Goal: Task Accomplishment & Management: Manage account settings

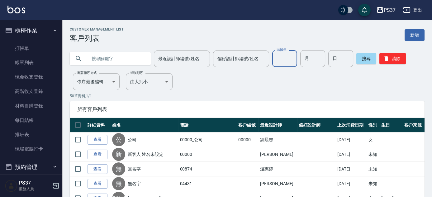
click at [292, 60] on input "民國年" at bounding box center [284, 58] width 25 height 17
type input "80"
type input "09"
type input "12"
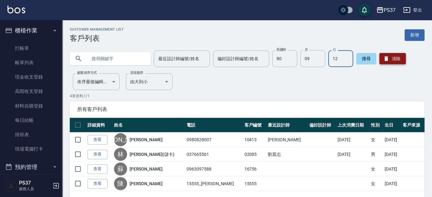
click at [394, 60] on button "清除" at bounding box center [392, 58] width 26 height 11
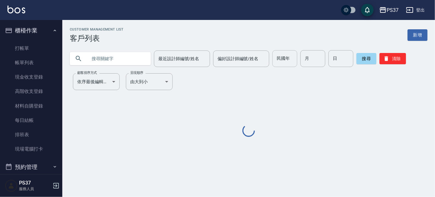
click at [295, 63] on input "民國年" at bounding box center [284, 58] width 25 height 17
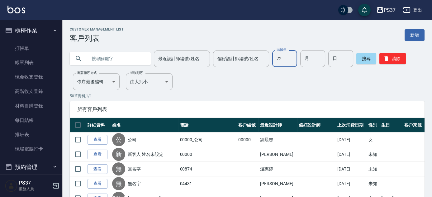
type input "72"
type input "04"
type input "17"
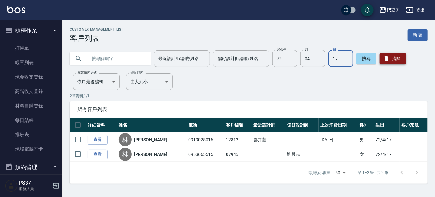
click at [403, 60] on button "清除" at bounding box center [392, 58] width 26 height 11
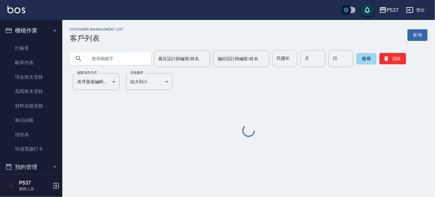
click at [291, 63] on input "民國年" at bounding box center [284, 58] width 25 height 17
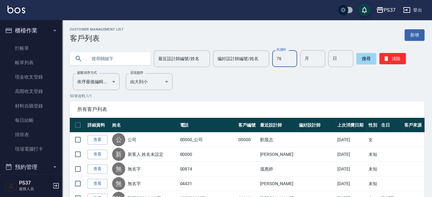
type input "76"
type input "1"
type input "2"
type input "11"
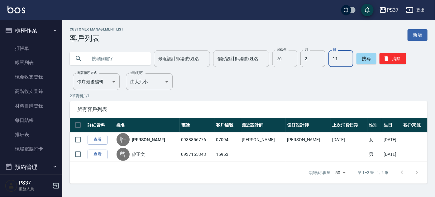
click at [279, 58] on input "76" at bounding box center [284, 58] width 25 height 17
type input "70"
type input "9"
type input "1"
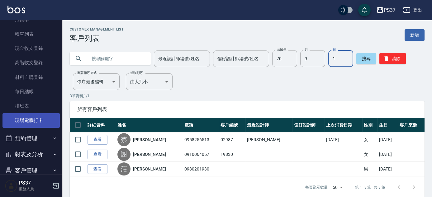
scroll to position [56, 0]
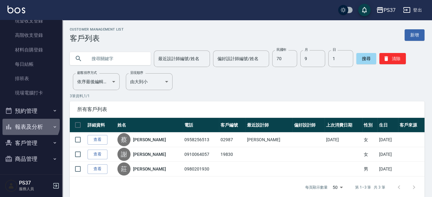
click at [30, 123] on button "報表及分析" at bounding box center [30, 127] width 57 height 16
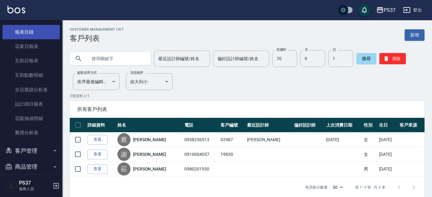
scroll to position [169, 0]
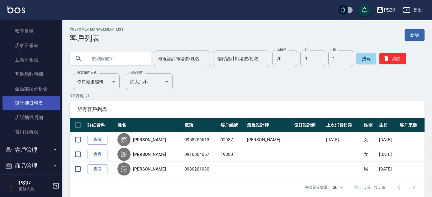
click at [36, 103] on link "設計師日報表" at bounding box center [30, 103] width 57 height 14
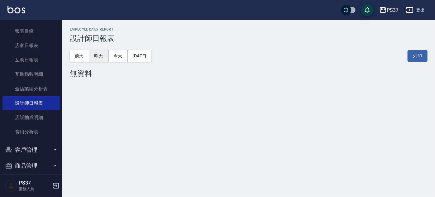
click at [100, 55] on button "昨天" at bounding box center [98, 56] width 19 height 12
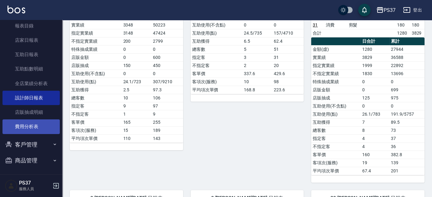
scroll to position [176, 0]
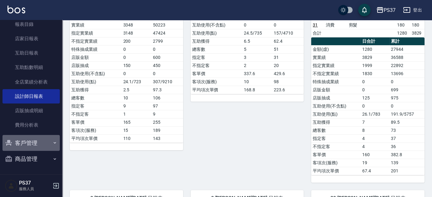
click at [40, 140] on button "客戶管理" at bounding box center [30, 143] width 57 height 16
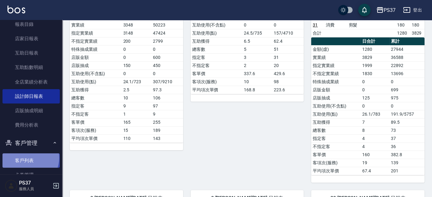
click at [27, 157] on link "客戶列表" at bounding box center [30, 160] width 57 height 14
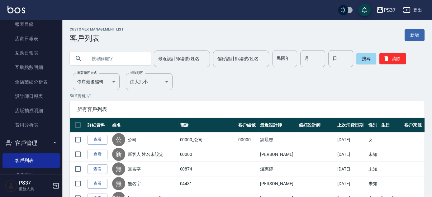
click at [287, 58] on input "民國年" at bounding box center [284, 58] width 25 height 17
type input "70"
type input "4"
type input "1"
type input "21"
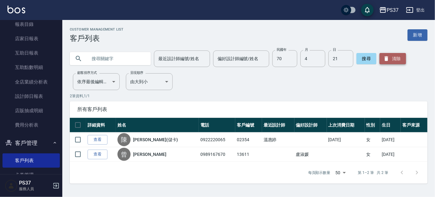
click at [389, 59] on button "清除" at bounding box center [392, 58] width 26 height 11
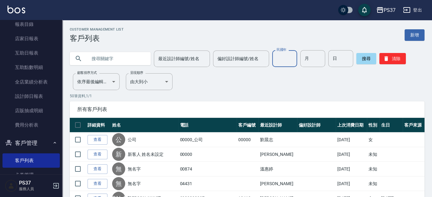
click at [283, 53] on div "民國年 民國年" at bounding box center [284, 58] width 25 height 17
type input "79"
type input "8"
type input "6"
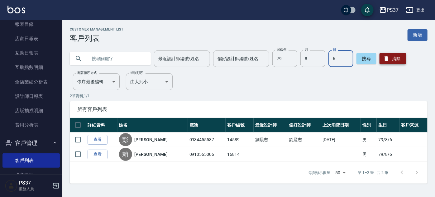
click at [393, 56] on button "清除" at bounding box center [392, 58] width 26 height 11
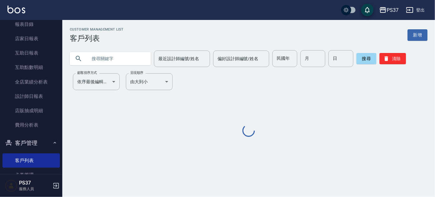
click at [286, 56] on input "民國年" at bounding box center [284, 58] width 25 height 17
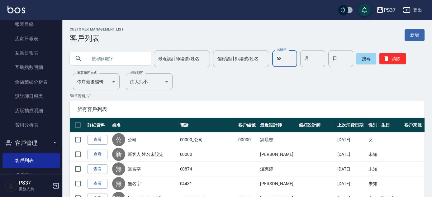
type input "68"
type input "9"
type input "22"
